Goal: Task Accomplishment & Management: Use online tool/utility

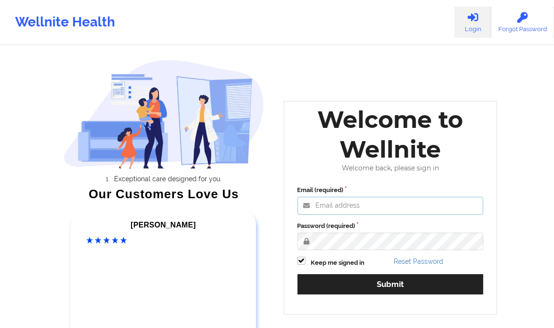
click at [325, 201] on input "Email (required)" at bounding box center [391, 206] width 186 height 18
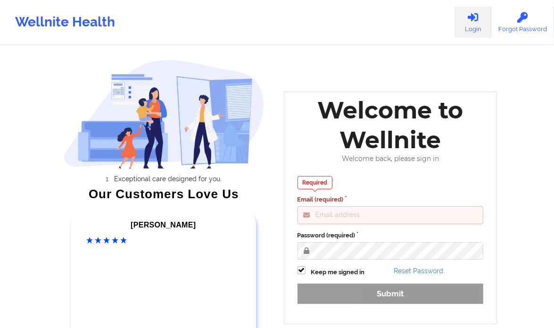
scroll to position [80, 0]
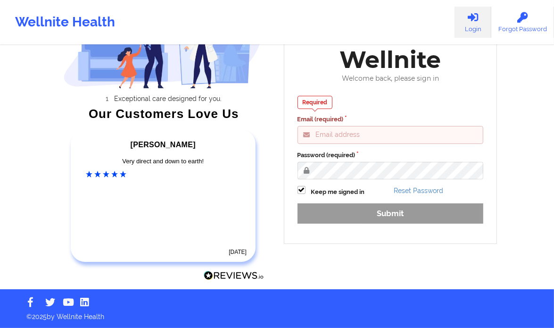
click at [360, 133] on input "Email (required)" at bounding box center [391, 135] width 186 height 18
type input "[PERSON_NAME][EMAIL_ADDRESS][DOMAIN_NAME]"
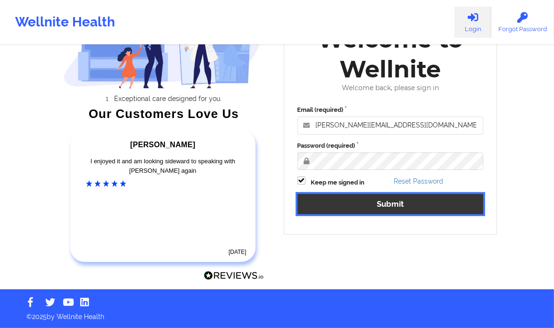
click at [403, 211] on button "Submit" at bounding box center [391, 204] width 186 height 20
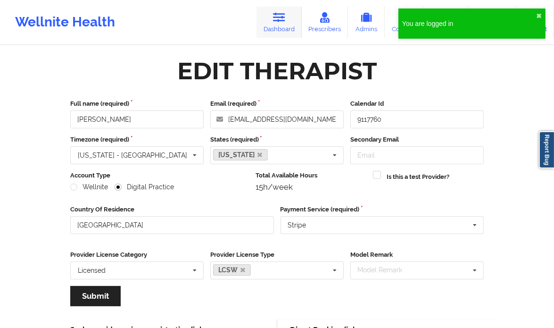
click at [279, 20] on icon at bounding box center [279, 17] width 12 height 10
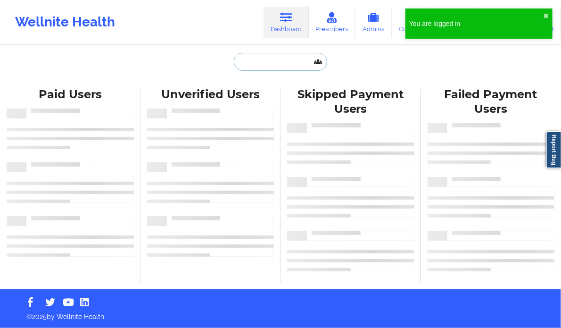
click at [266, 60] on input "text" at bounding box center [280, 62] width 93 height 18
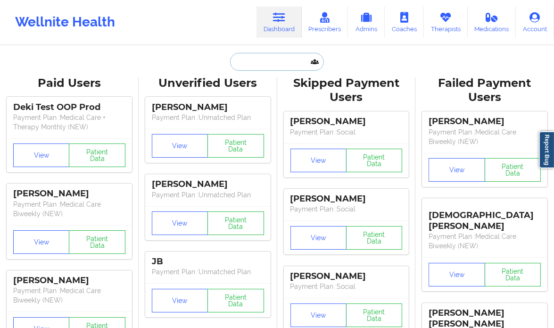
paste input "[PERSON_NAME]"
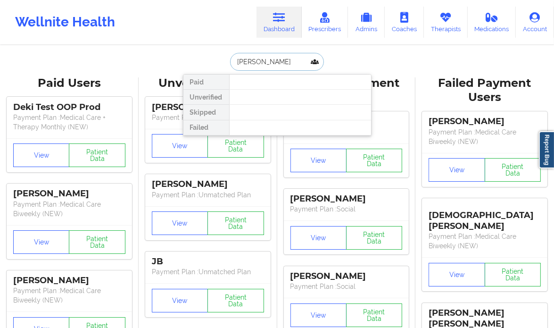
type input "[PERSON_NAME]"
